Goal: Find specific page/section: Find specific page/section

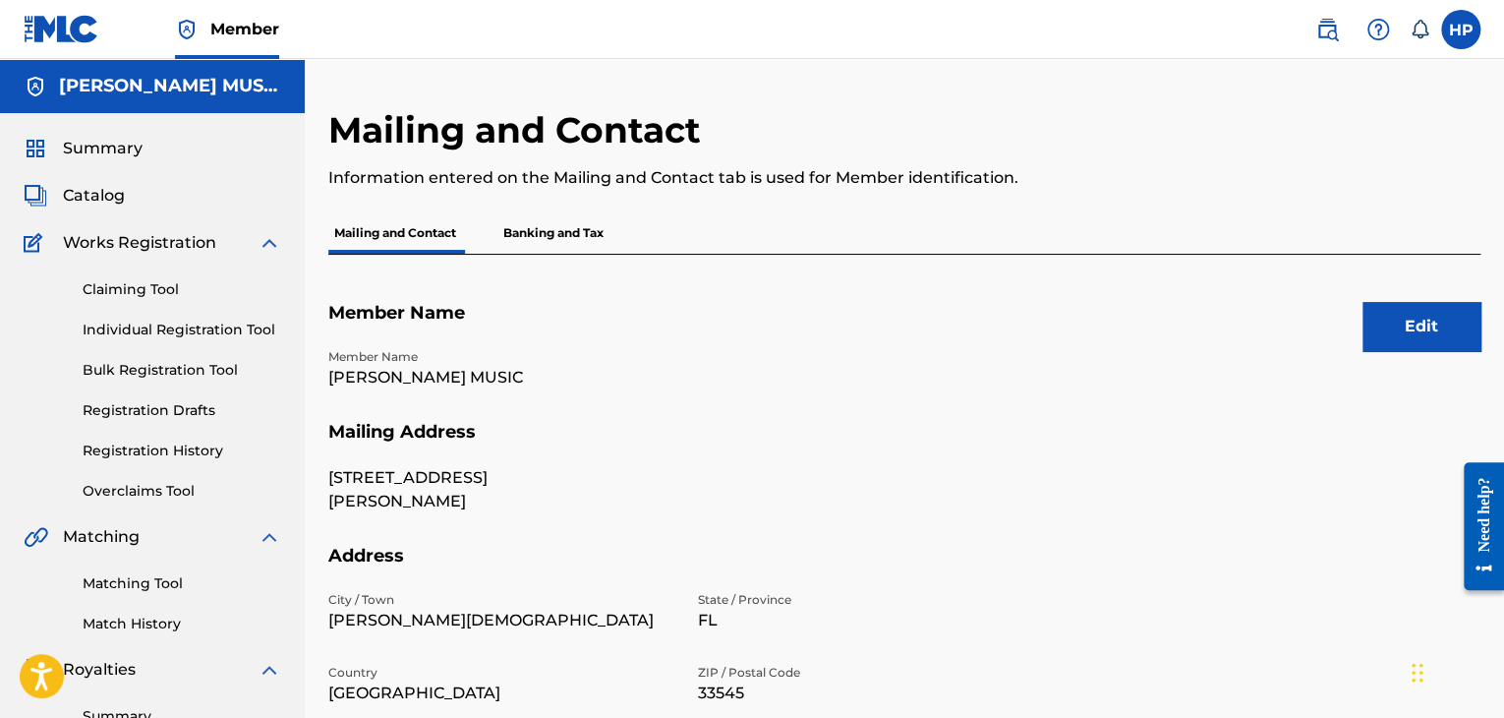
click at [98, 194] on span "Catalog" at bounding box center [94, 196] width 62 height 24
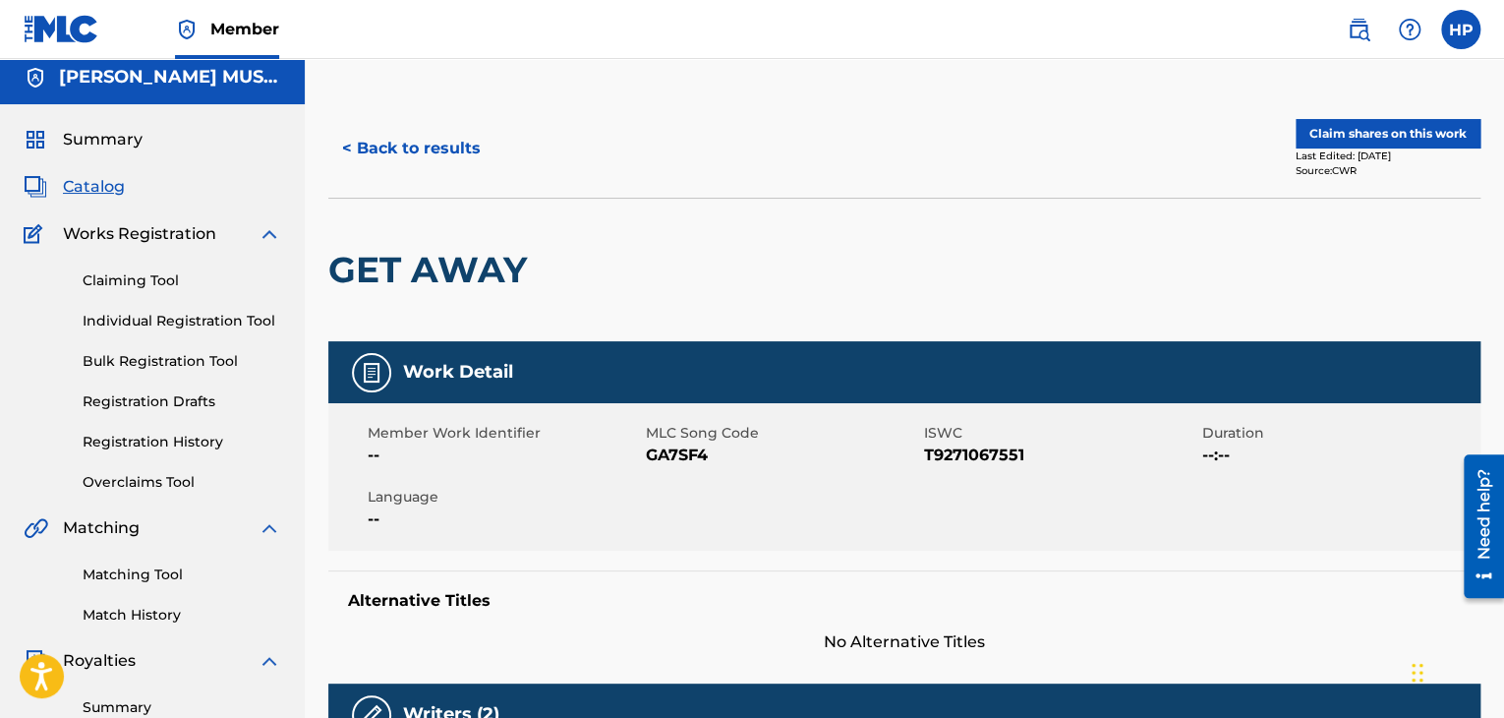
scroll to position [8, 0]
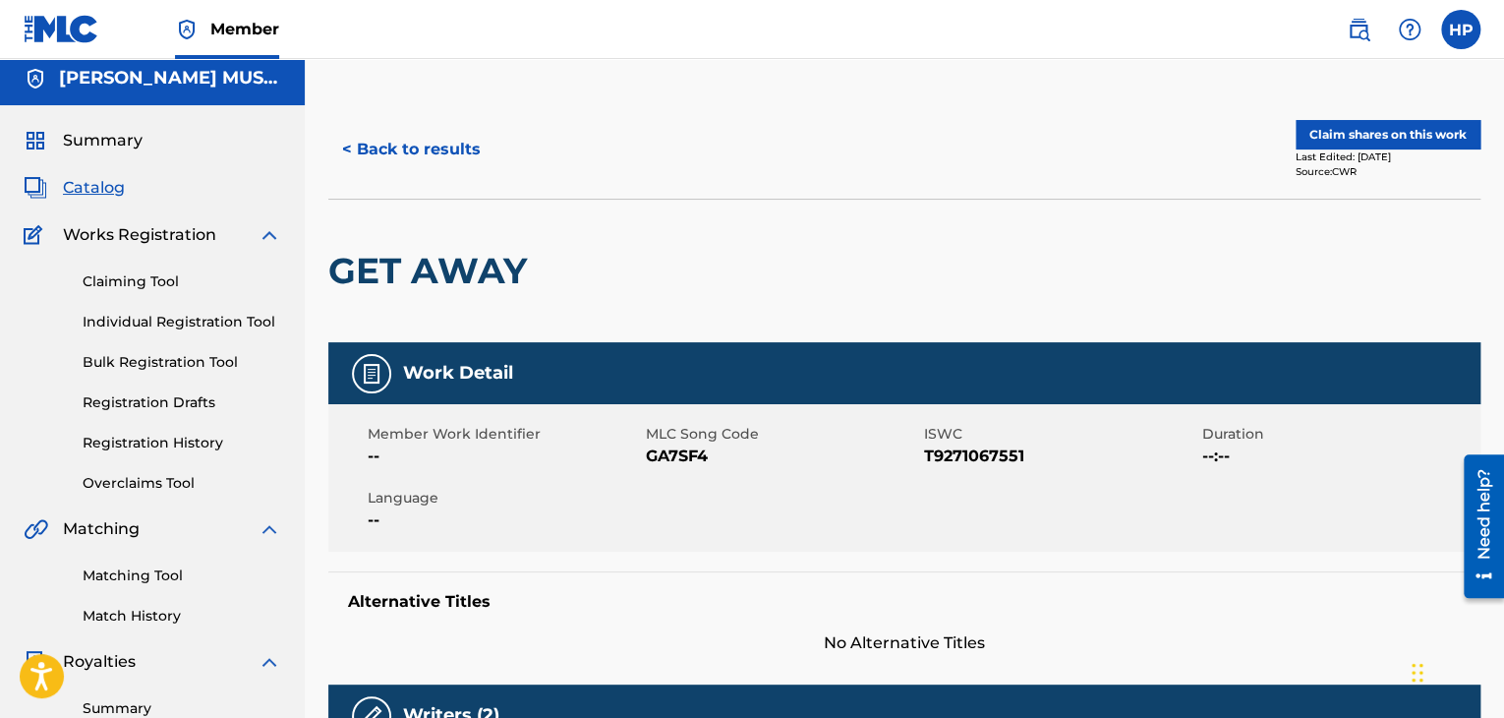
click at [139, 140] on span "Summary" at bounding box center [103, 141] width 80 height 24
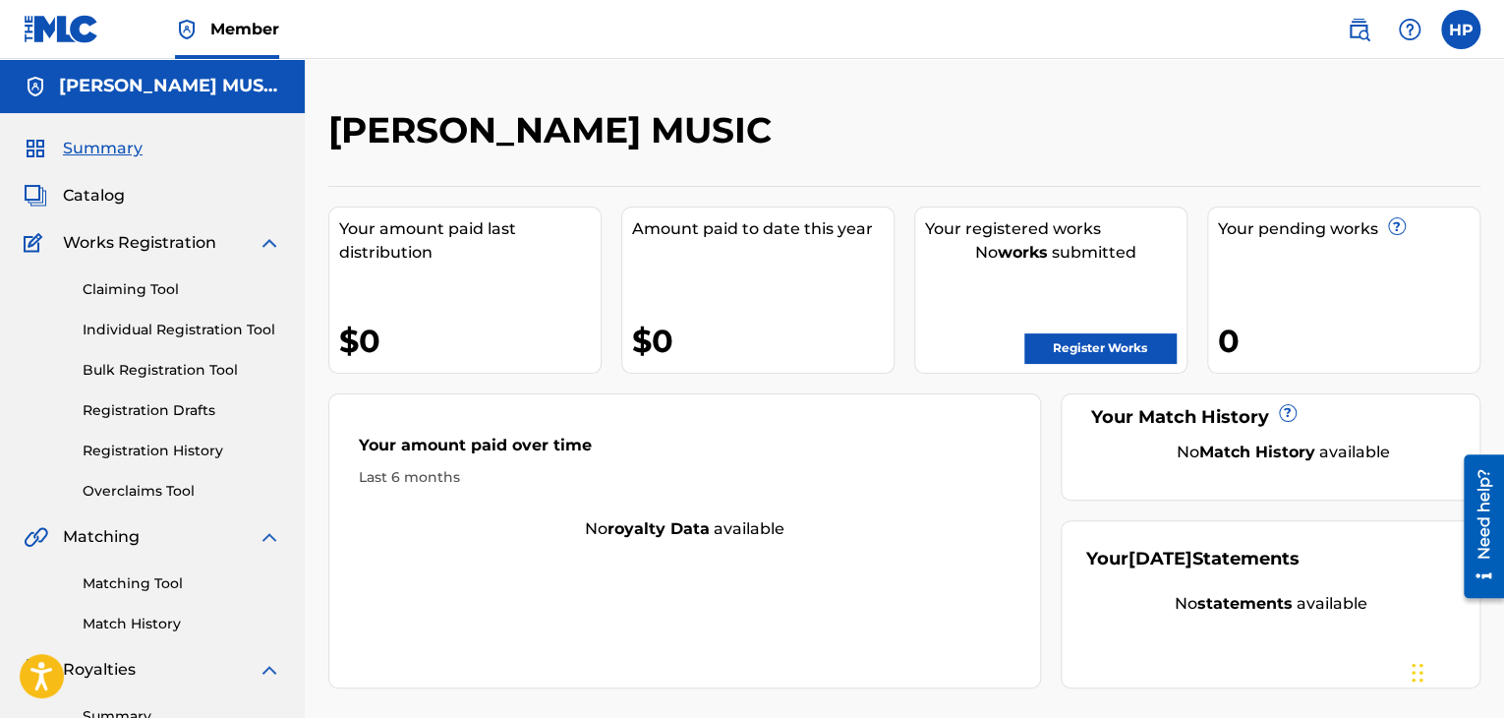
click at [83, 201] on span "Catalog" at bounding box center [94, 196] width 62 height 24
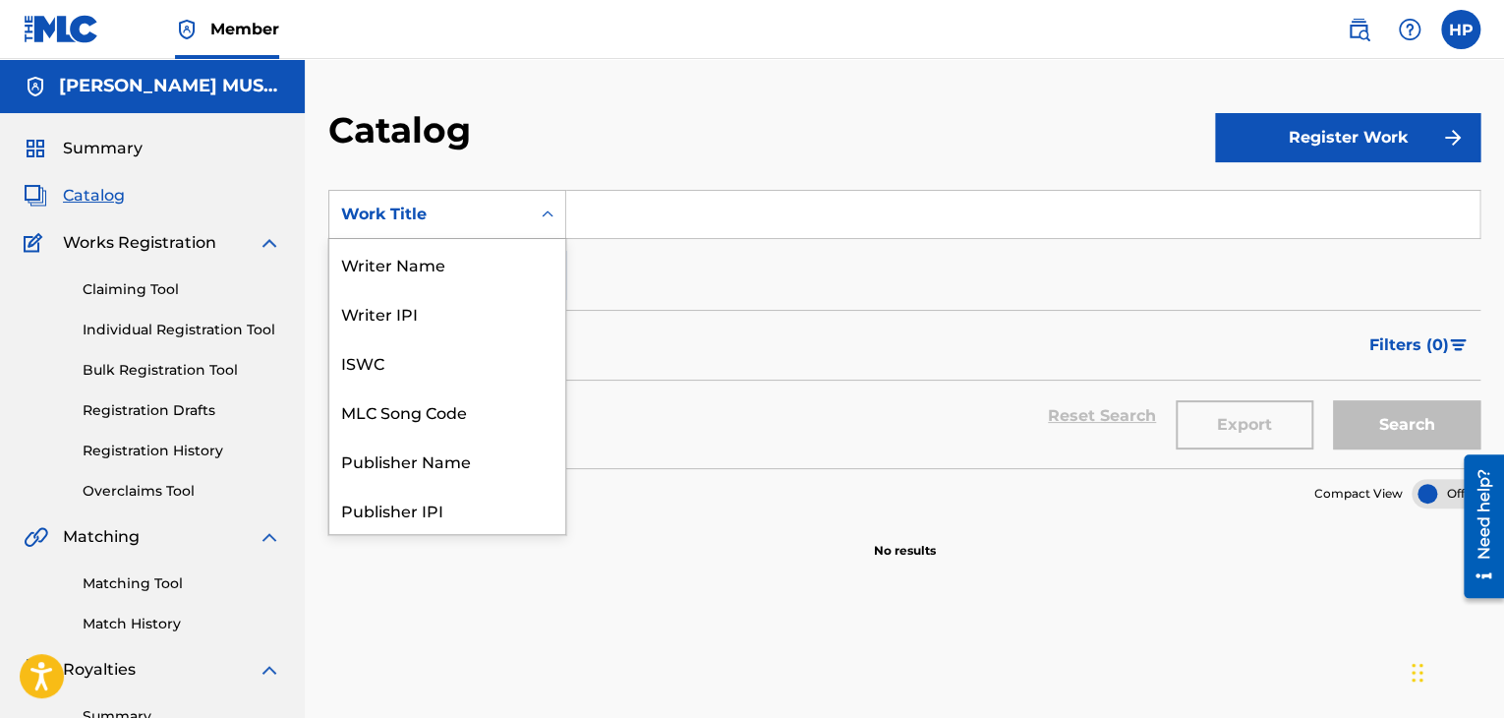
click at [536, 223] on div "Search Form" at bounding box center [547, 214] width 35 height 35
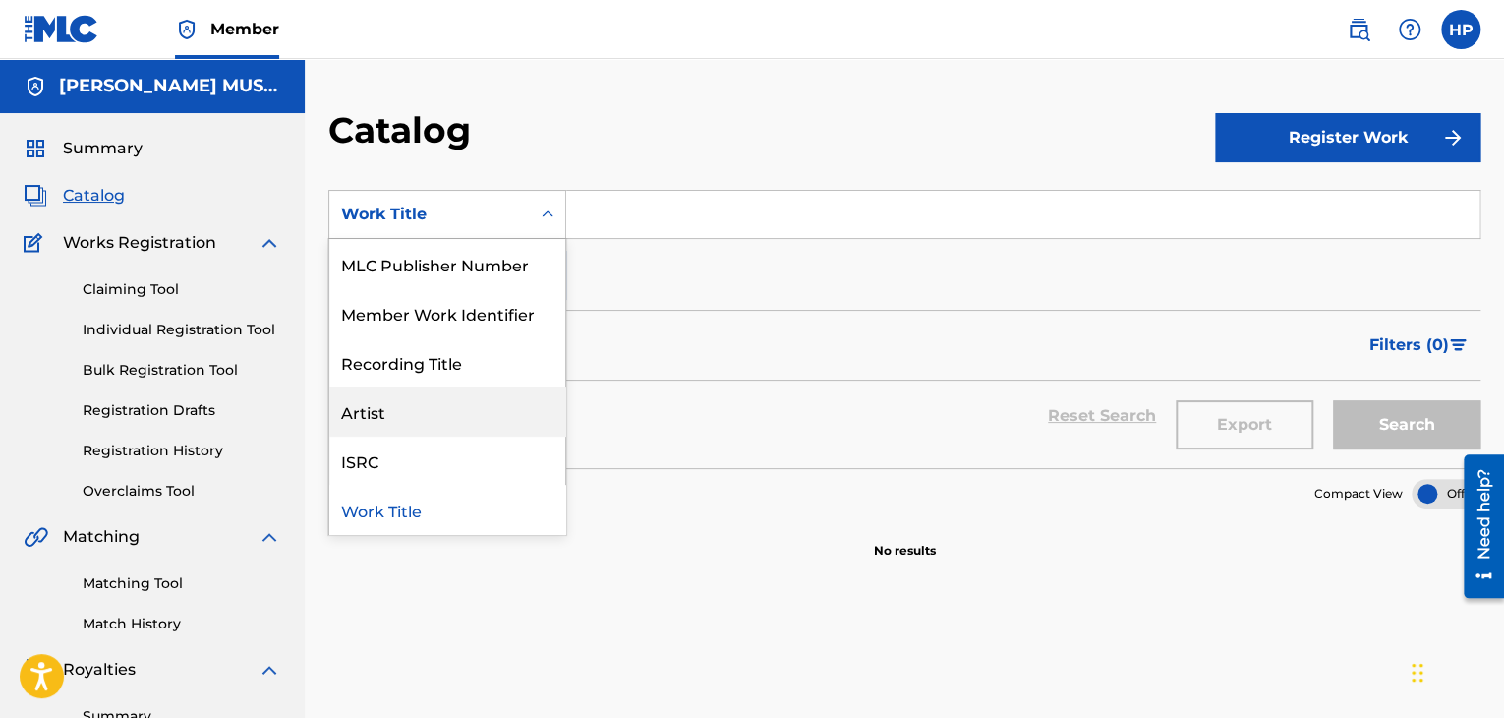
click at [484, 406] on div "Artist" at bounding box center [447, 410] width 236 height 49
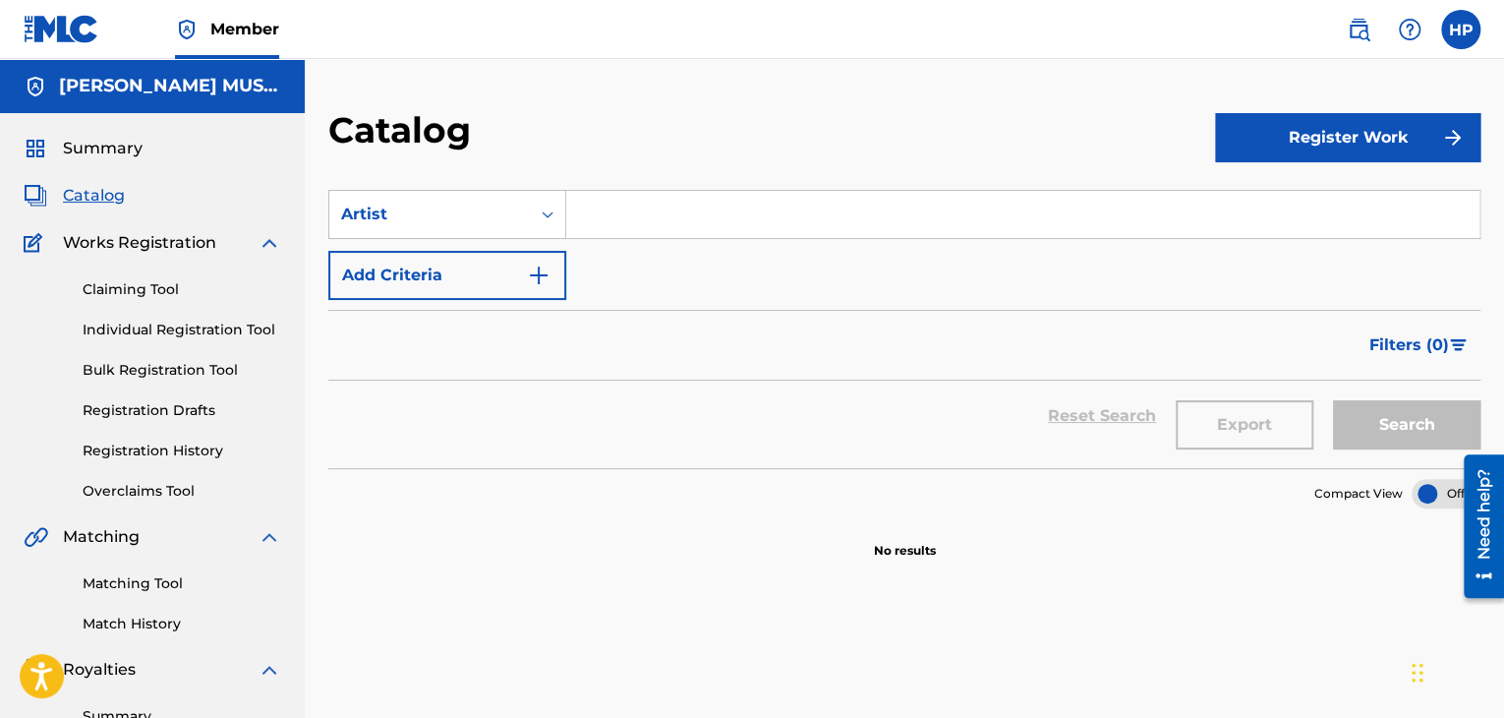
click at [628, 206] on input "Search Form" at bounding box center [1022, 214] width 913 height 47
type input "mucih"
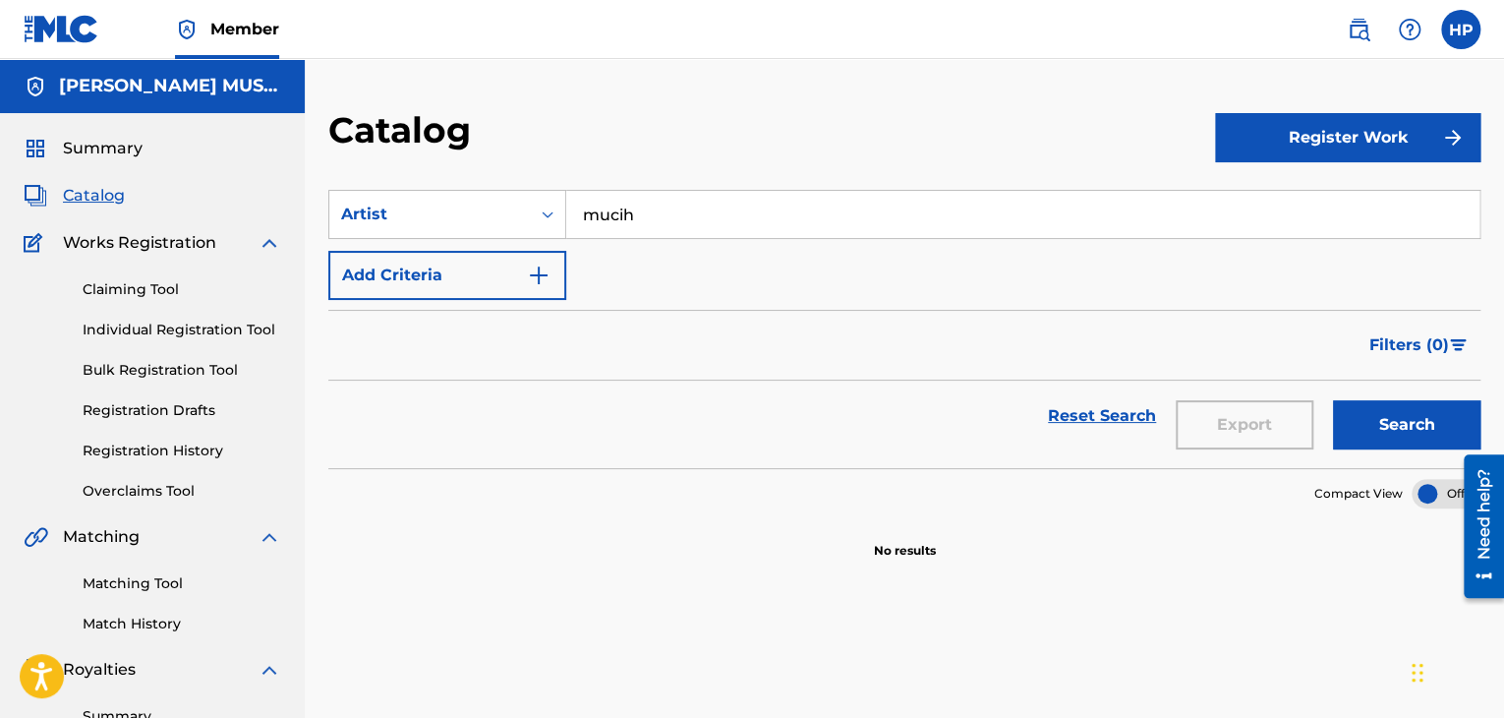
click at [1347, 407] on button "Search" at bounding box center [1406, 424] width 147 height 49
click at [551, 277] on img "Search Form" at bounding box center [539, 276] width 24 height 24
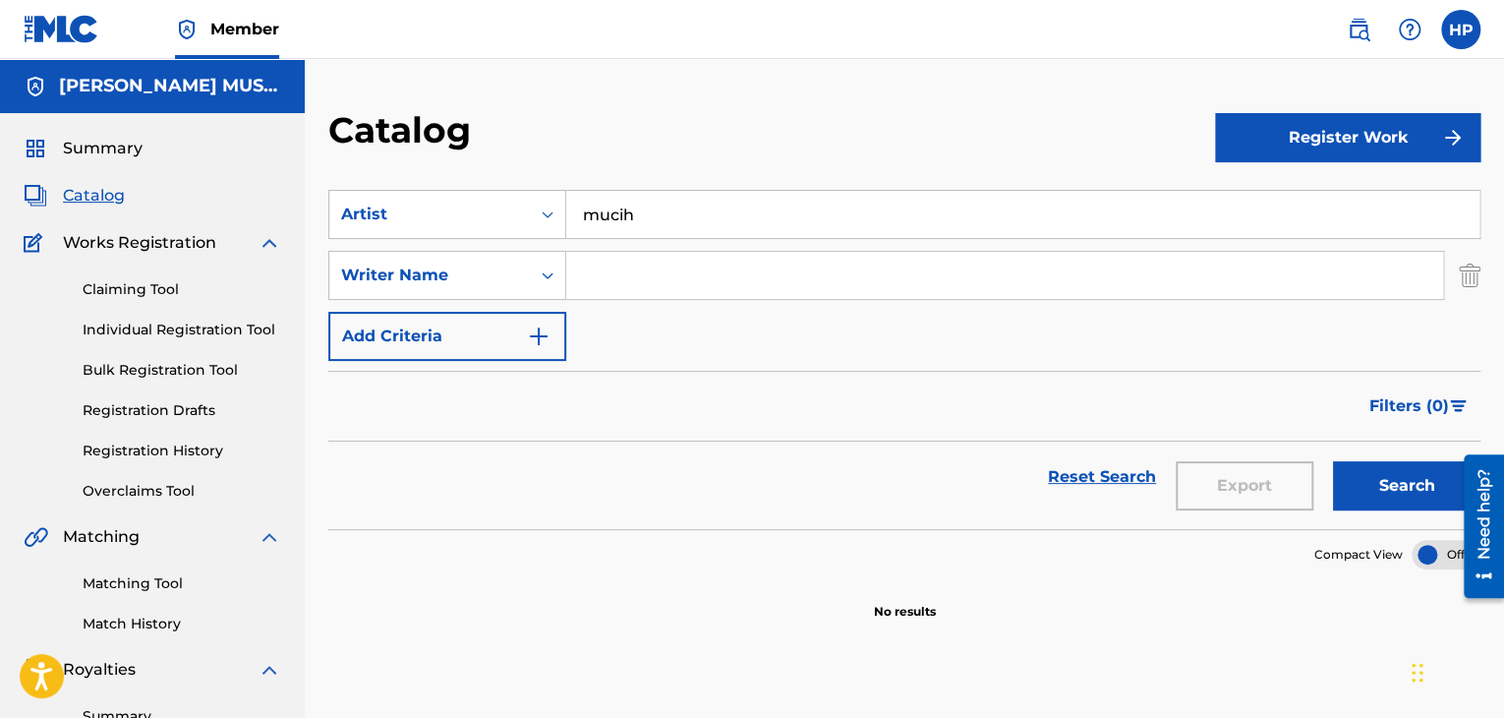
click at [626, 263] on input "Search Form" at bounding box center [1004, 275] width 877 height 47
type input "[PERSON_NAME]"
drag, startPoint x: 759, startPoint y: 223, endPoint x: 283, endPoint y: 183, distance: 477.6
click at [283, 184] on main "[PERSON_NAME] MUSIC Summary Catalog Works Registration Claiming Tool Individual…" at bounding box center [752, 592] width 1504 height 1066
click at [1428, 498] on button "Search" at bounding box center [1406, 485] width 147 height 49
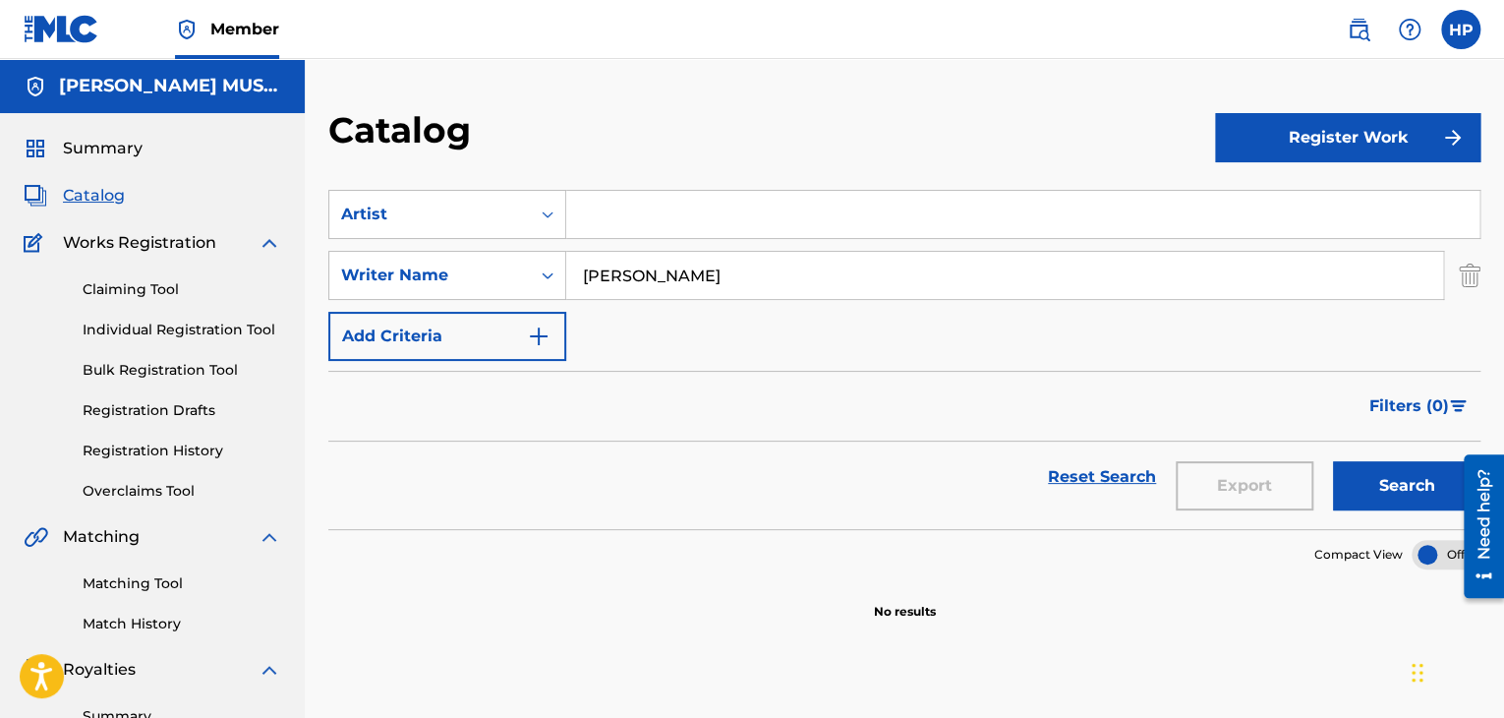
click at [104, 154] on span "Summary" at bounding box center [103, 149] width 80 height 24
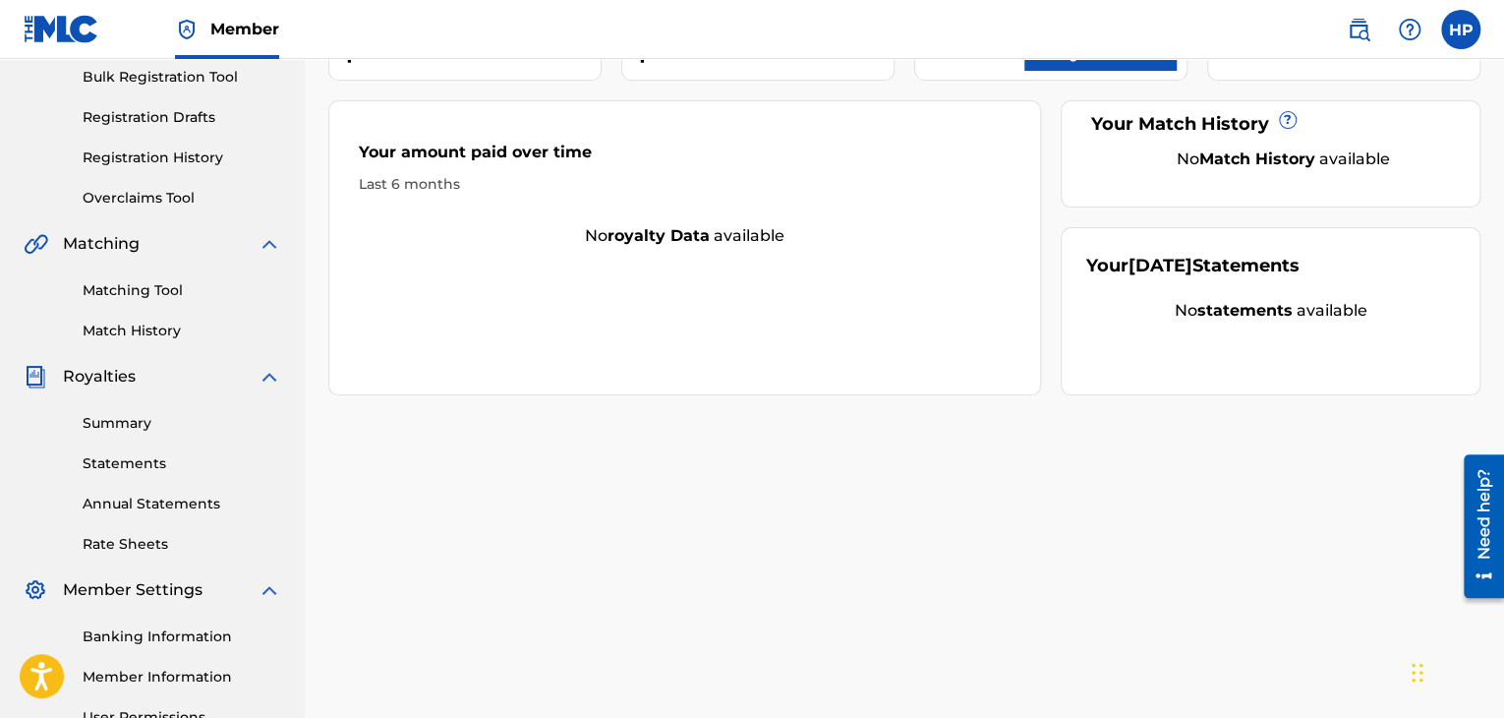
scroll to position [294, 0]
